Goal: Task Accomplishment & Management: Manage account settings

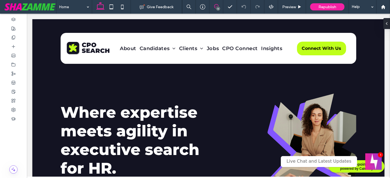
click at [214, 5] on span at bounding box center [216, 6] width 13 height 4
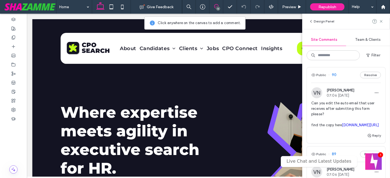
scroll to position [275, 0]
click at [333, 50] on span "Can you edit the auto email that user receives after submitting this form pleas…" at bounding box center [347, 35] width 70 height 27
click at [324, 107] on div at bounding box center [195, 89] width 390 height 178
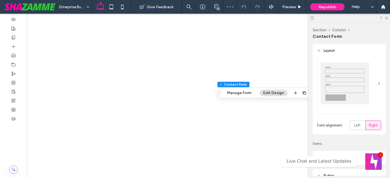
type input "*"
type input "***"
type input "**"
type input "*"
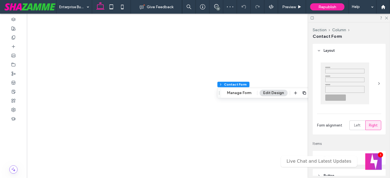
type input "*"
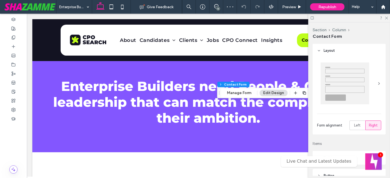
scroll to position [686, 0]
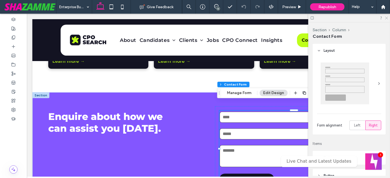
click at [386, 18] on icon at bounding box center [387, 18] width 4 height 4
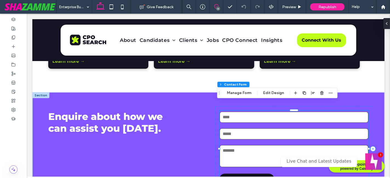
click at [218, 5] on use at bounding box center [216, 6] width 4 height 4
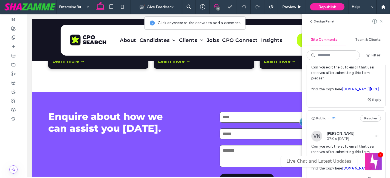
scroll to position [173, 0]
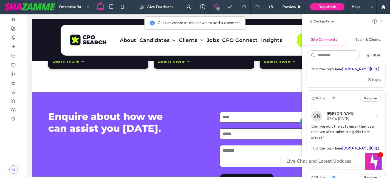
drag, startPoint x: 327, startPoint y: 108, endPoint x: 323, endPoint y: 110, distance: 4.5
click at [343, 71] on link "docs.google.com/document/d/17xpTTuOChYH2VfhCs-BhHdylF3SkFzeBbLxfpl3jM3g/edit?us…" at bounding box center [361, 69] width 37 height 4
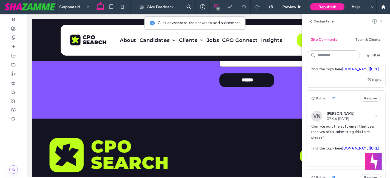
scroll to position [782, 0]
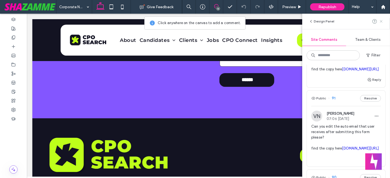
click at [380, 23] on icon at bounding box center [382, 21] width 4 height 4
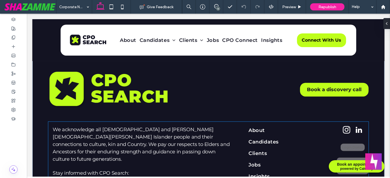
scroll to position [894, 0]
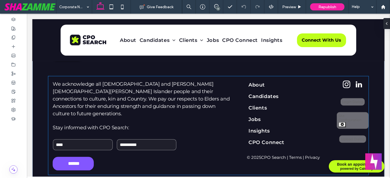
click at [344, 81] on span "instagram" at bounding box center [346, 84] width 11 height 11
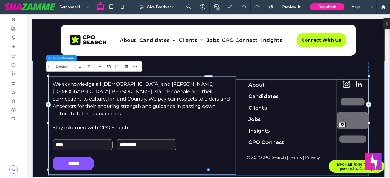
click at [344, 81] on span "instagram" at bounding box center [346, 84] width 11 height 11
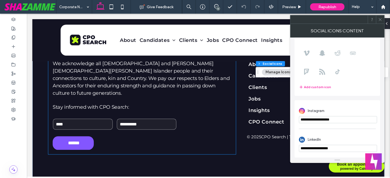
scroll to position [916, 0]
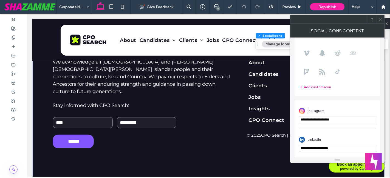
click at [381, 20] on icon at bounding box center [381, 20] width 4 height 4
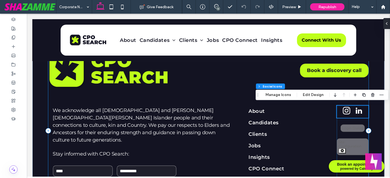
scroll to position [865, 0]
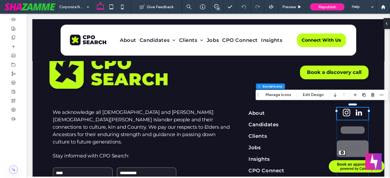
click at [343, 109] on span "instagram" at bounding box center [346, 113] width 11 height 11
type input "**"
click at [272, 95] on button "Manage Icons" at bounding box center [278, 95] width 33 height 7
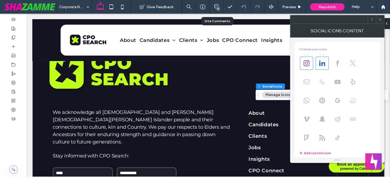
click at [217, 3] on div "11" at bounding box center [217, 7] width 14 height 14
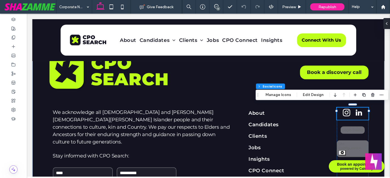
drag, startPoint x: 217, startPoint y: 7, endPoint x: 220, endPoint y: 12, distance: 5.4
click at [217, 7] on div "11" at bounding box center [218, 9] width 4 height 4
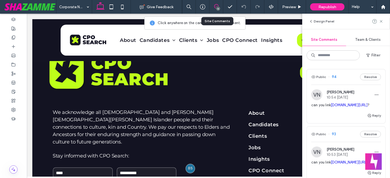
click at [331, 107] on link "linkedin.com/company/cpo-search" at bounding box center [349, 105] width 37 height 4
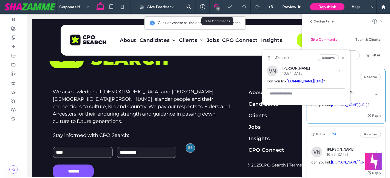
drag, startPoint x: 381, startPoint y: 21, endPoint x: 371, endPoint y: 33, distance: 15.2
click at [381, 21] on icon at bounding box center [382, 21] width 4 height 4
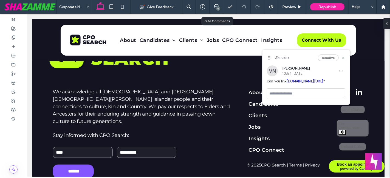
click at [345, 57] on icon at bounding box center [343, 58] width 4 height 4
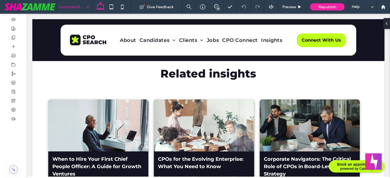
scroll to position [499, 0]
